Goal: Task Accomplishment & Management: Manage account settings

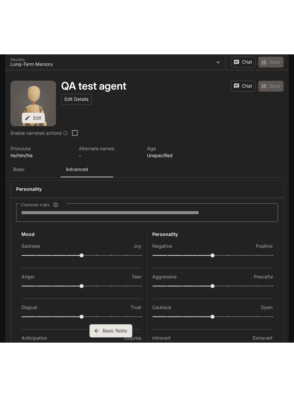
scroll to position [1045, 0]
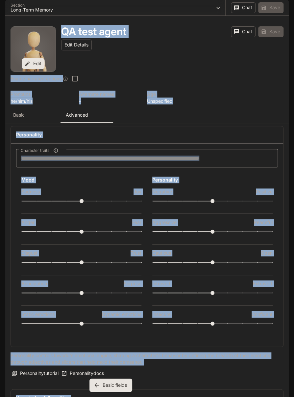
drag, startPoint x: 61, startPoint y: 247, endPoint x: 2, endPoint y: 234, distance: 60.0
click at [2, 234] on div "Skip to main content Projects / IXR_AI_DEMO Character Studio Character Studio P…" at bounding box center [147, 198] width 294 height 397
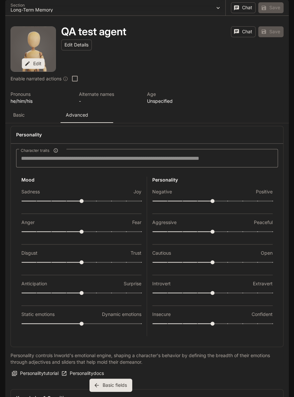
drag, startPoint x: 61, startPoint y: 248, endPoint x: 11, endPoint y: 233, distance: 51.9
copy p "Character reasoning enables Inworld to determine various attributes core to the…"
